Goal: Information Seeking & Learning: Learn about a topic

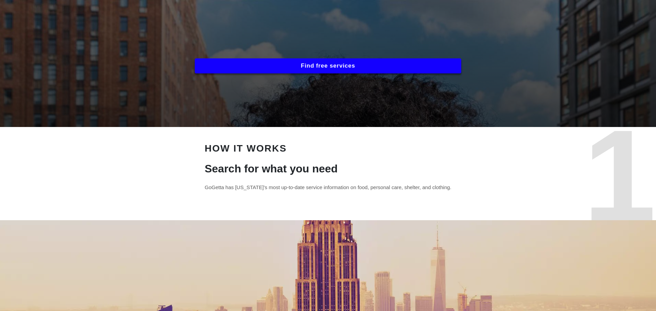
scroll to position [200, 0]
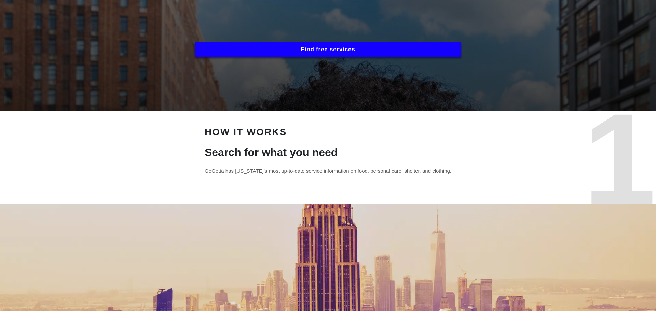
click at [373, 46] on button "Find free services" at bounding box center [328, 49] width 266 height 15
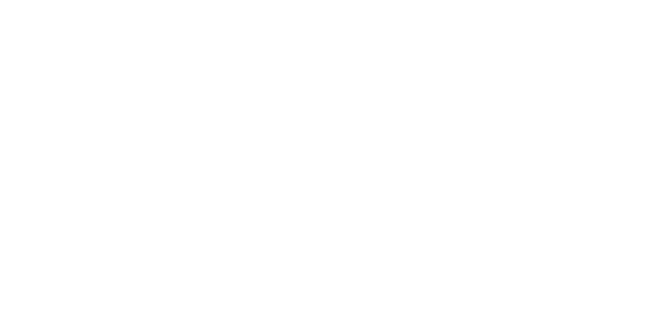
click at [227, 0] on html at bounding box center [328, 0] width 656 height 0
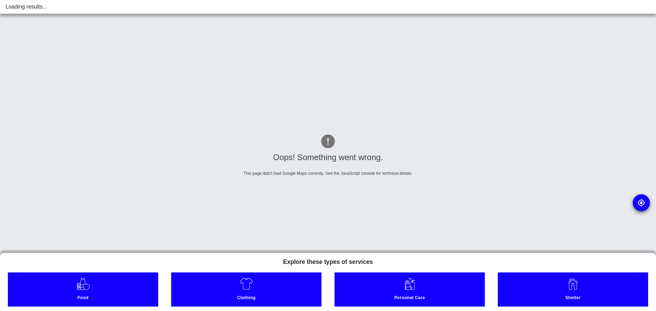
click at [245, 287] on img at bounding box center [246, 284] width 14 height 14
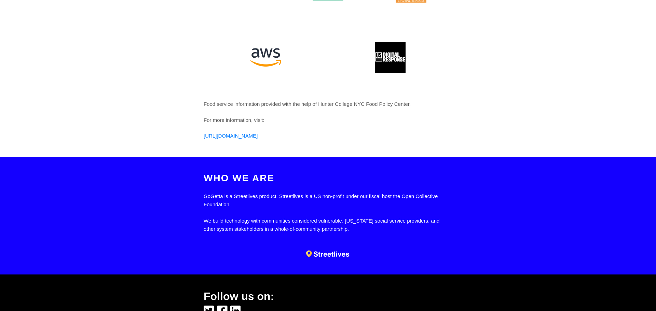
scroll to position [2037, 0]
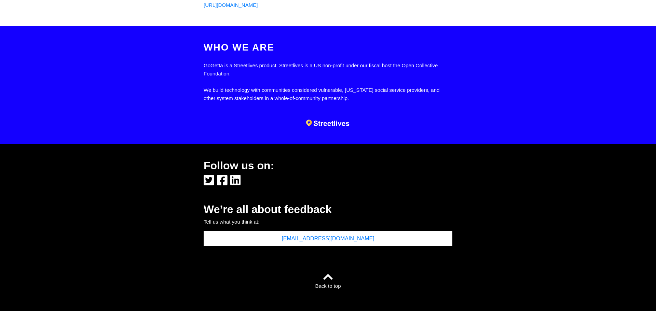
click at [207, 180] on icon at bounding box center [209, 180] width 11 height 12
click at [221, 184] on icon at bounding box center [222, 180] width 11 height 11
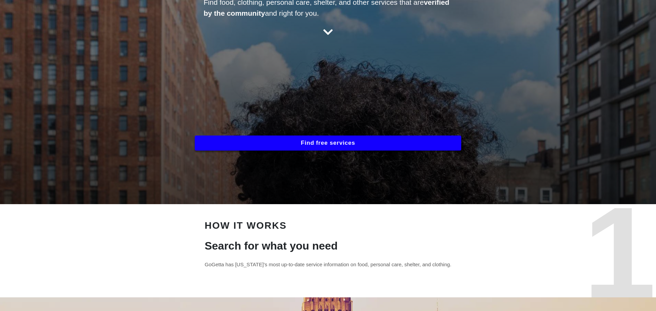
scroll to position [83, 0]
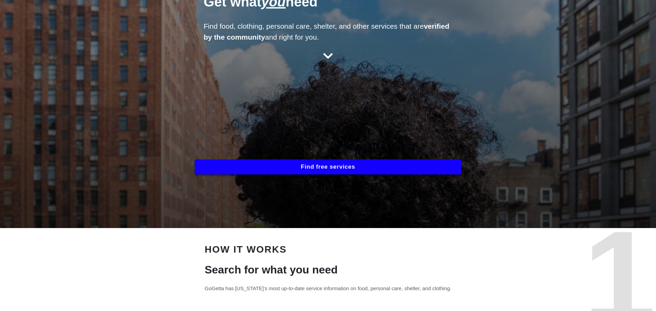
click at [273, 170] on button "Find free services" at bounding box center [328, 166] width 266 height 15
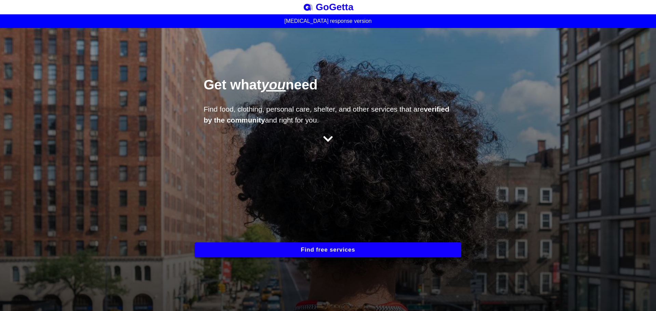
scroll to position [13, 0]
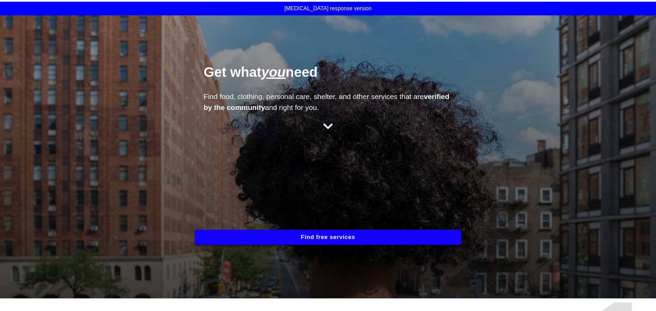
click at [361, 243] on button "Find free services" at bounding box center [328, 237] width 266 height 15
